Goal: Information Seeking & Learning: Check status

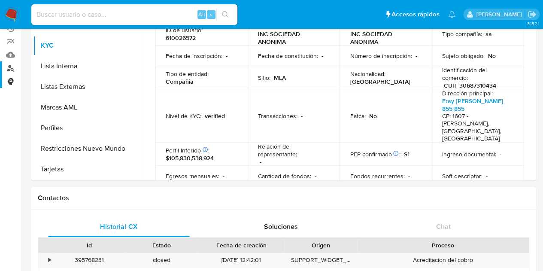
click at [5, 67] on link "Buscador de personas" at bounding box center [51, 67] width 102 height 13
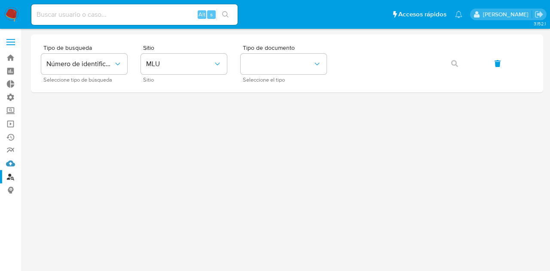
click at [12, 164] on link "Mulan" at bounding box center [51, 163] width 102 height 13
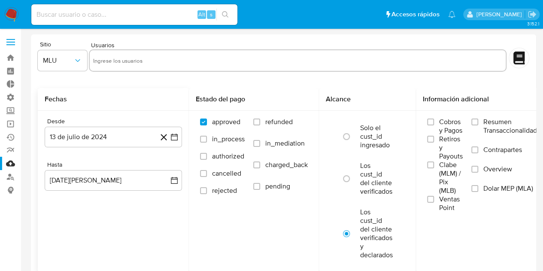
scroll to position [105, 0]
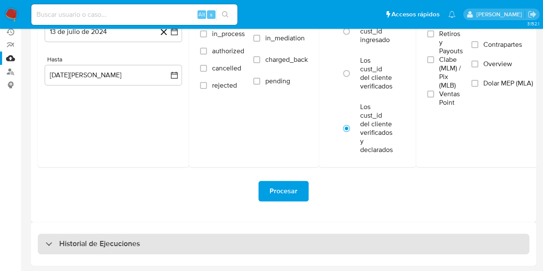
click at [80, 244] on h3 "Historial de Ejecuciones" at bounding box center [99, 244] width 81 height 10
select select "10"
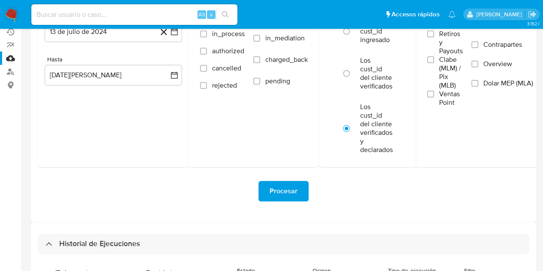
scroll to position [212, 0]
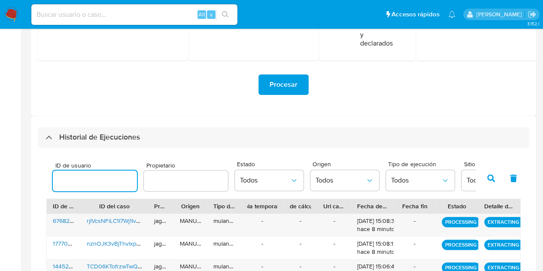
click at [88, 186] on input "number" at bounding box center [95, 180] width 84 height 11
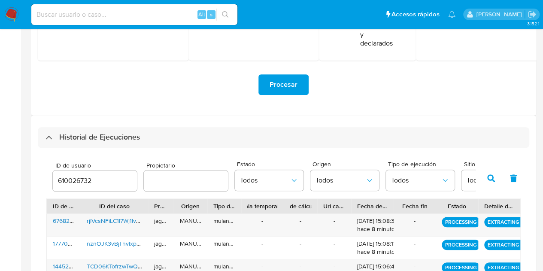
click at [489, 175] on icon "button" at bounding box center [491, 178] width 8 height 8
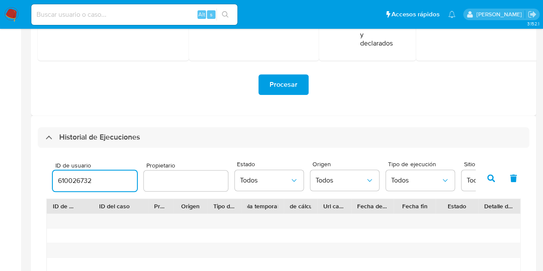
click at [91, 183] on input "610026732" at bounding box center [95, 180] width 84 height 11
type input "610026572"
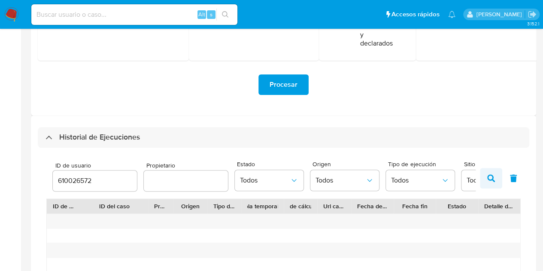
click at [491, 177] on icon "button" at bounding box center [491, 178] width 8 height 8
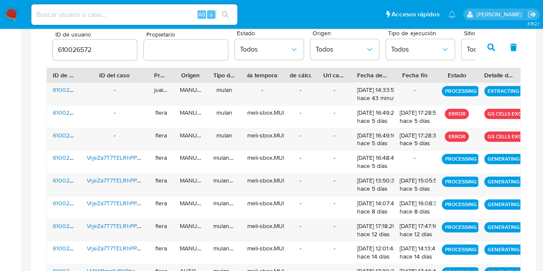
scroll to position [344, 0]
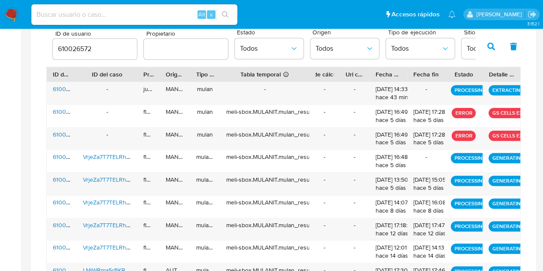
drag, startPoint x: 284, startPoint y: 74, endPoint x: 314, endPoint y: 71, distance: 30.2
click at [314, 71] on div "ID de usuario ID del caso Propietario Origen Tipo de ejecución Tabla temporal D…" at bounding box center [284, 74] width 474 height 15
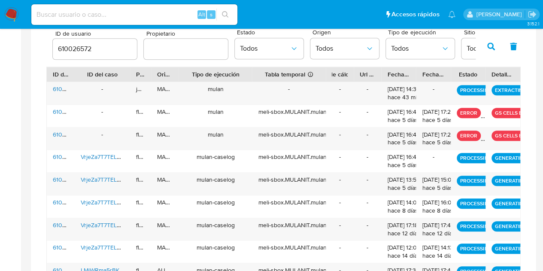
drag, startPoint x: 225, startPoint y: 73, endPoint x: 268, endPoint y: 67, distance: 42.5
click at [268, 67] on div "ID de usuario ID del caso Propietario Origen Tipo de ejecución Tabla temporal D…" at bounding box center [284, 74] width 474 height 15
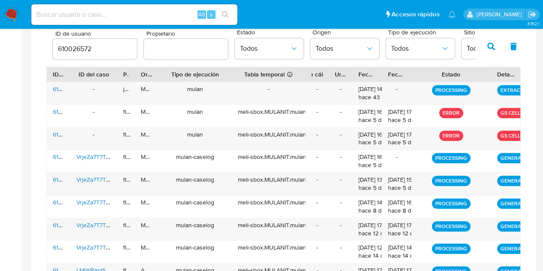
drag, startPoint x: 486, startPoint y: 72, endPoint x: 531, endPoint y: 67, distance: 45.0
click at [531, 67] on div "Historial de Ejecuciones ID de usuario 610026572 Propietario Estado Todos Orige…" at bounding box center [284, 168] width 506 height 369
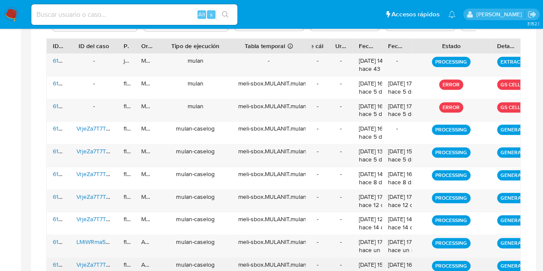
scroll to position [332, 0]
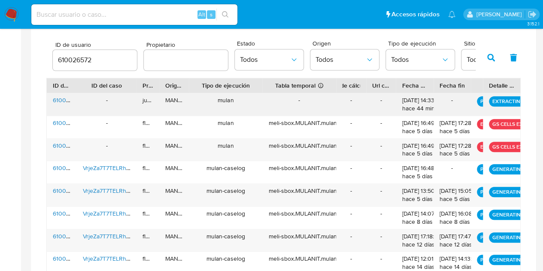
drag, startPoint x: 488, startPoint y: 88, endPoint x: 353, endPoint y: 105, distance: 136.0
click at [353, 105] on div "ID de usuario ID del caso Propietario Origen Tipo de ejecución Tabla temporal D…" at bounding box center [283, 199] width 475 height 242
drag, startPoint x: 487, startPoint y: 82, endPoint x: 407, endPoint y: 98, distance: 82.0
click at [407, 98] on div "ID de usuario ID del caso Propietario Origen Tipo de ejecución Tabla temporal D…" at bounding box center [283, 199] width 475 height 242
click at [76, 58] on input "610026572" at bounding box center [95, 60] width 84 height 11
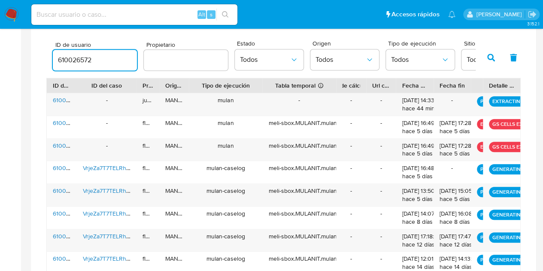
click at [76, 58] on input "610026572" at bounding box center [95, 60] width 84 height 11
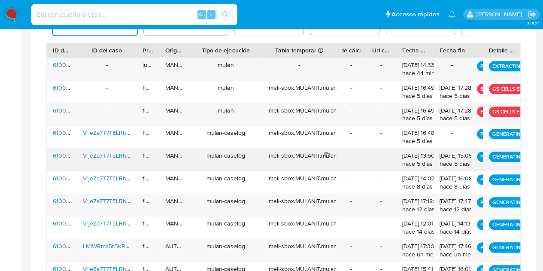
scroll to position [367, 0]
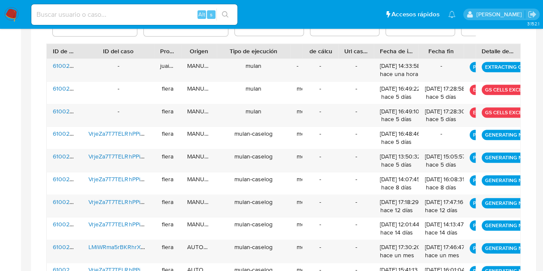
drag, startPoint x: 334, startPoint y: 50, endPoint x: 269, endPoint y: 56, distance: 65.1
click at [269, 56] on div "ID de usuario ID del caso Propietario Origen Tipo de ejecución Tabla temporal D…" at bounding box center [284, 51] width 474 height 15
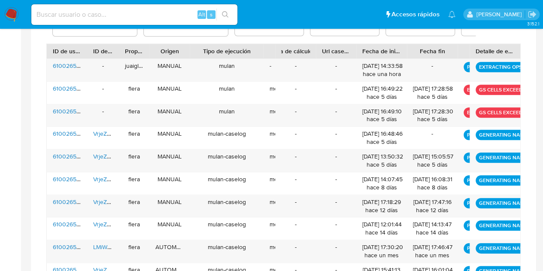
drag, startPoint x: 153, startPoint y: 52, endPoint x: 111, endPoint y: 53, distance: 42.5
click at [111, 53] on div at bounding box center [118, 51] width 15 height 15
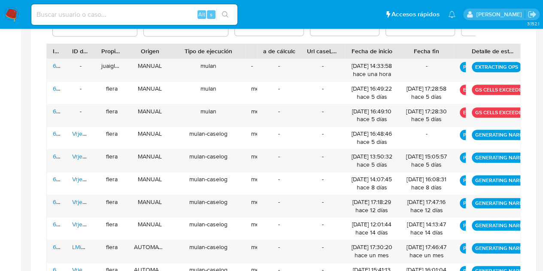
drag, startPoint x: 84, startPoint y: 51, endPoint x: 63, endPoint y: 50, distance: 21.5
click at [63, 50] on div at bounding box center [65, 51] width 15 height 15
drag, startPoint x: 91, startPoint y: 50, endPoint x: 89, endPoint y: 61, distance: 11.3
click at [89, 61] on div "ID de usuario ID del caso Propietario Origen Tipo de ejecución Tabla temporal D…" at bounding box center [283, 164] width 475 height 242
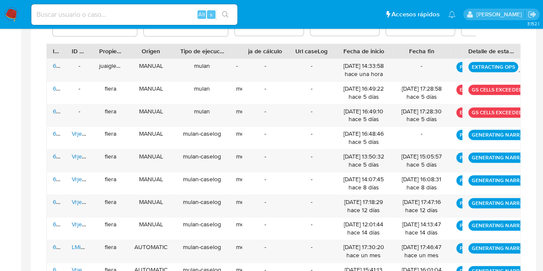
drag, startPoint x: 239, startPoint y: 46, endPoint x: 222, endPoint y: 48, distance: 17.7
click at [222, 48] on div "Tipo de ejecución" at bounding box center [202, 51] width 56 height 15
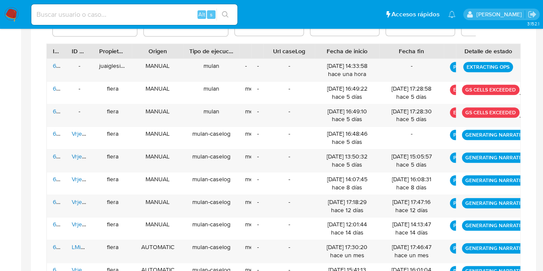
drag, startPoint x: 289, startPoint y: 49, endPoint x: 236, endPoint y: 51, distance: 53.3
click at [236, 51] on div "ID de usuario ID del caso Propietario Origen Tipo de ejecución Tabla temporal D…" at bounding box center [284, 51] width 474 height 15
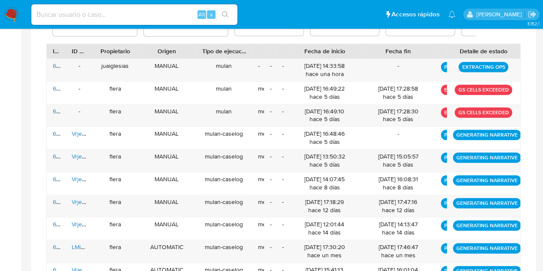
drag, startPoint x: 313, startPoint y: 47, endPoint x: 247, endPoint y: 57, distance: 66.5
click at [247, 57] on div "ID de usuario ID del caso Propietario Origen Tipo de ejecución Tabla temporal D…" at bounding box center [284, 51] width 474 height 15
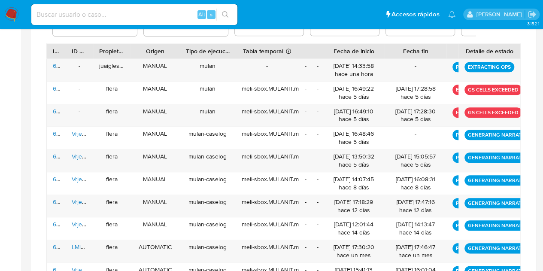
drag, startPoint x: 267, startPoint y: 49, endPoint x: 318, endPoint y: 48, distance: 51.1
click at [318, 48] on div "ID de usuario ID del caso Propietario Origen Tipo de ejecución Tabla temporal D…" at bounding box center [284, 51] width 474 height 15
drag, startPoint x: 452, startPoint y: 52, endPoint x: 429, endPoint y: 55, distance: 23.4
click at [429, 55] on div "ID de usuario ID del caso Propietario Origen Tipo de ejecución Tabla temporal D…" at bounding box center [284, 51] width 474 height 15
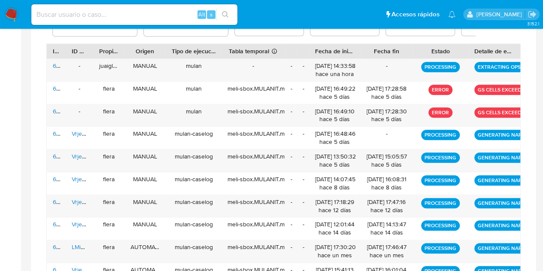
drag, startPoint x: 460, startPoint y: 49, endPoint x: 503, endPoint y: 46, distance: 43.9
click at [503, 46] on div "ID de usuario ID del caso Propietario Origen Tipo de ejecución Tabla temporal D…" at bounding box center [284, 51] width 474 height 15
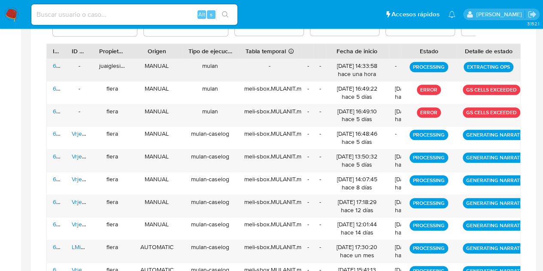
drag, startPoint x: 418, startPoint y: 50, endPoint x: 364, endPoint y: 65, distance: 56.3
click at [364, 65] on div "ID de usuario ID del caso Propietario Origen Tipo de ejecución Tabla temporal D…" at bounding box center [283, 164] width 475 height 242
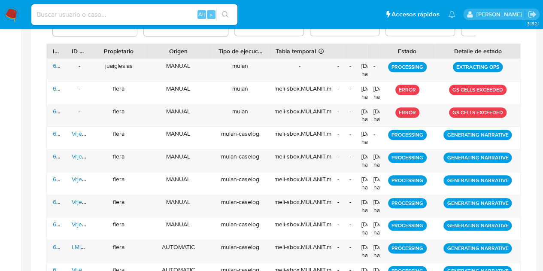
drag, startPoint x: 388, startPoint y: 48, endPoint x: 330, endPoint y: 52, distance: 57.7
click at [330, 52] on div "ID de usuario ID del caso Propietario Origen Tipo de ejecución Tabla temporal D…" at bounding box center [284, 51] width 474 height 15
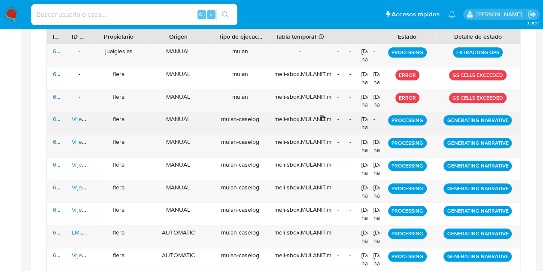
scroll to position [381, 0]
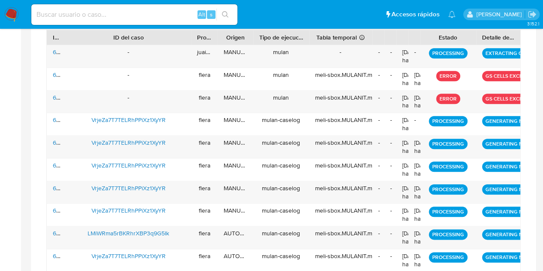
drag, startPoint x: 95, startPoint y: 37, endPoint x: 193, endPoint y: 30, distance: 98.1
click at [193, 30] on div at bounding box center [190, 37] width 15 height 15
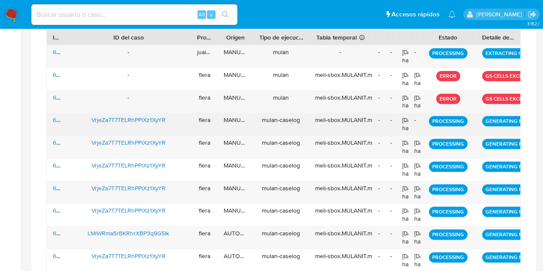
click at [128, 118] on span "VrjeZa7T7TELRhPPiXz1XyYR" at bounding box center [128, 120] width 74 height 9
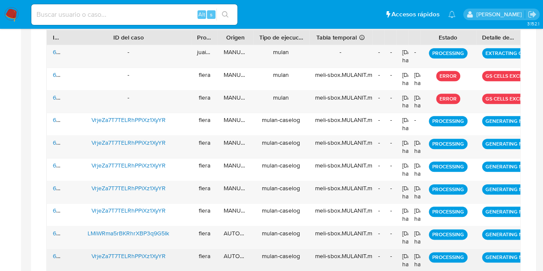
scroll to position [428, 0]
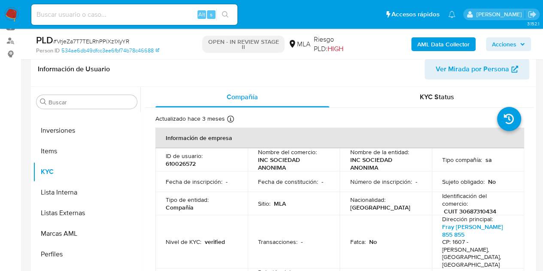
select select "10"
